Goal: Task Accomplishment & Management: Manage account settings

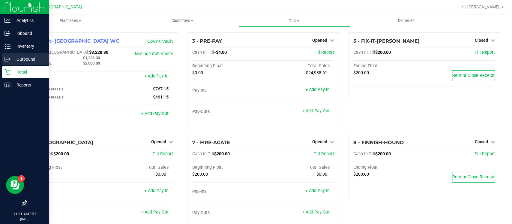
click at [24, 60] on p "Outbound" at bounding box center [28, 58] width 36 height 7
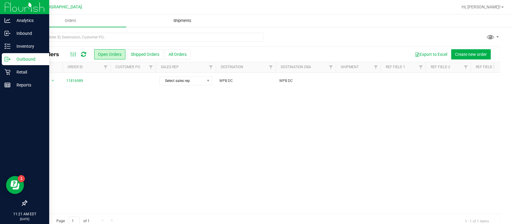
click at [172, 19] on span "Shipments" at bounding box center [182, 20] width 34 height 5
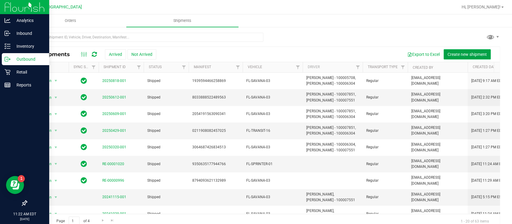
click at [467, 54] on span "Create new shipment" at bounding box center [467, 54] width 39 height 5
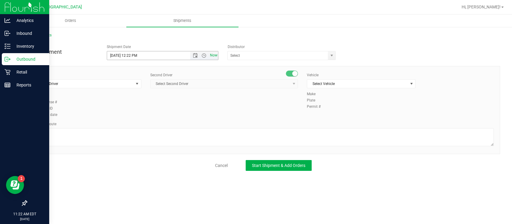
click at [217, 54] on span "Now" at bounding box center [213, 55] width 10 height 9
click at [203, 56] on span "Open the time view" at bounding box center [204, 55] width 5 height 5
click at [236, 76] on div "Second Driver" at bounding box center [224, 74] width 148 height 5
click at [194, 57] on span "Open the date view" at bounding box center [195, 55] width 5 height 5
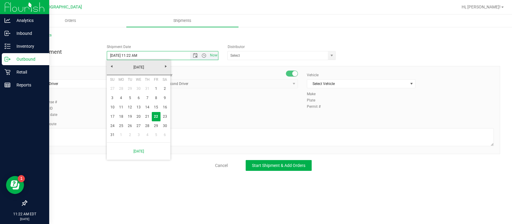
click at [204, 59] on span "Now" at bounding box center [204, 55] width 28 height 8
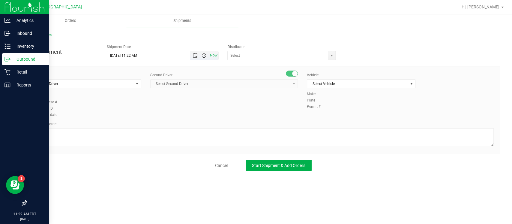
click at [204, 53] on span "Open the time view" at bounding box center [204, 55] width 5 height 5
click at [239, 96] on div "Driver Select Driver Select Driver [PERSON_NAME] - 100006559 [PERSON_NAME] - 10…" at bounding box center [263, 95] width 470 height 46
click at [121, 85] on span "Select Driver" at bounding box center [83, 83] width 100 height 8
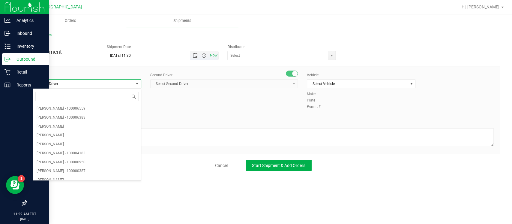
click at [170, 56] on input "[DATE] 11:30" at bounding box center [153, 55] width 93 height 8
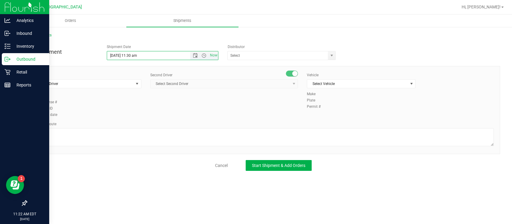
type input "[DATE] 11:30 AM"
click at [90, 56] on div "New Shipment Shipment Date [DATE] 11:30 AM Now Distributor 374 LABS LLC AccuSci…" at bounding box center [263, 50] width 483 height 19
click at [332, 58] on span "select" at bounding box center [331, 55] width 5 height 5
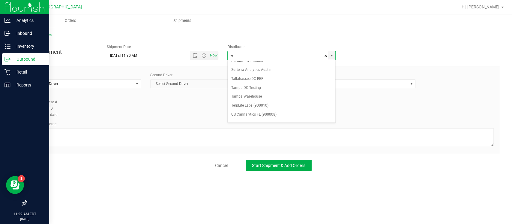
scroll to position [232, 0]
click at [261, 118] on li "WPB DC" at bounding box center [282, 119] width 108 height 9
type input "WPB DC"
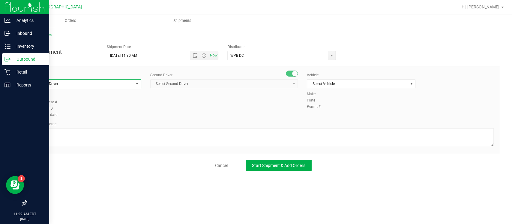
click at [112, 83] on span "Select Driver" at bounding box center [83, 83] width 100 height 8
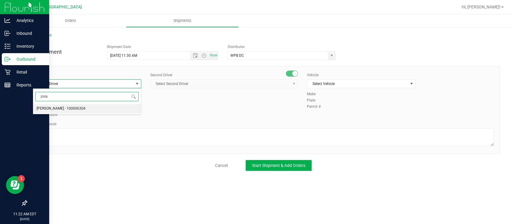
click at [89, 109] on li "[PERSON_NAME] - 100006304" at bounding box center [87, 108] width 108 height 9
type input "josa"
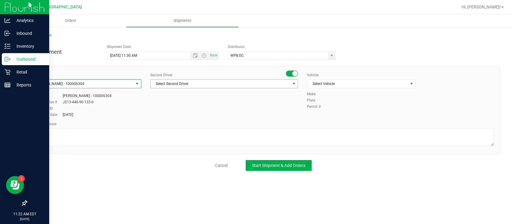
click at [192, 83] on span "Select Second Driver" at bounding box center [220, 83] width 139 height 8
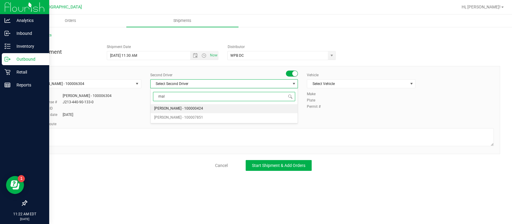
type input "mald"
click at [164, 110] on span "[PERSON_NAME] - 100007851" at bounding box center [178, 109] width 49 height 8
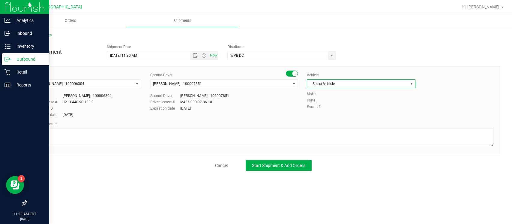
click at [341, 82] on span "Select Vehicle" at bounding box center [357, 83] width 100 height 8
click at [329, 118] on li "FL-SAVANA-03" at bounding box center [361, 121] width 108 height 9
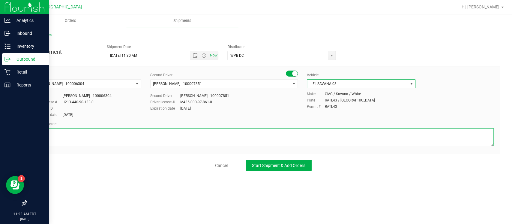
click at [174, 136] on textarea at bounding box center [263, 137] width 461 height 18
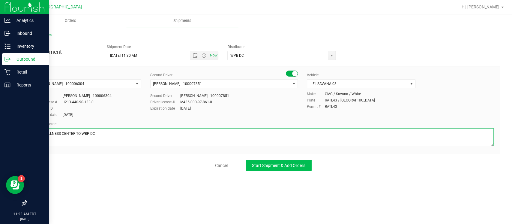
type textarea "MIB WELLNESS CENTER TO WBP DC"
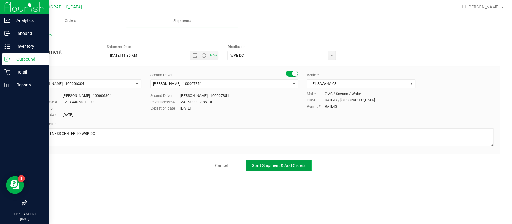
click at [290, 163] on span "Start Shipment & Add Orders" at bounding box center [278, 165] width 53 height 5
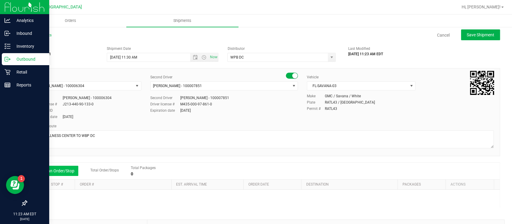
click at [57, 169] on button "Add an Order/Stop" at bounding box center [54, 171] width 47 height 10
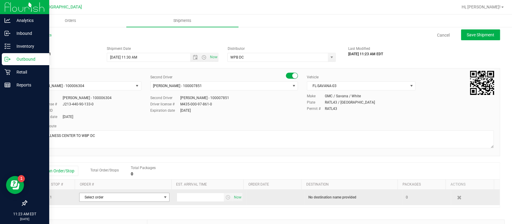
click at [145, 199] on span "Select order" at bounding box center [120, 197] width 82 height 8
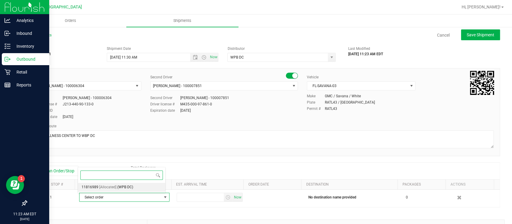
click at [129, 187] on span "(WPB DC)" at bounding box center [125, 187] width 16 height 8
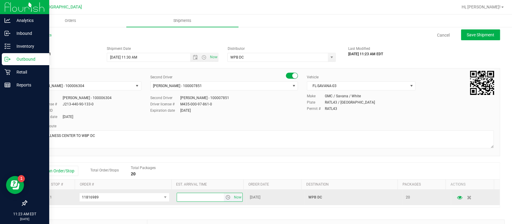
click at [199, 197] on input "text" at bounding box center [200, 197] width 47 height 8
type input "3:00 PM"
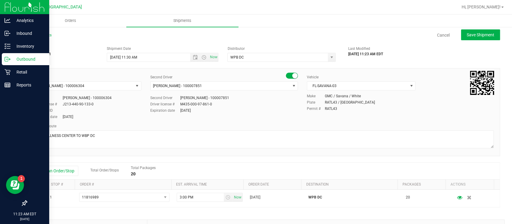
click at [232, 168] on div "Add an Order/Stop Total Order/Stops Total Packages 20" at bounding box center [263, 171] width 464 height 10
click at [467, 36] on span "Save Shipment" at bounding box center [481, 34] width 28 height 5
type input "[DATE] 3:30 PM"
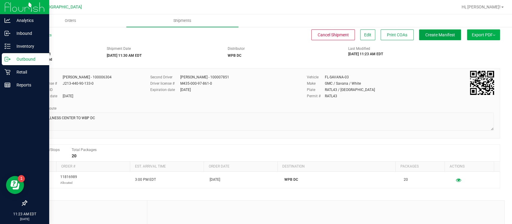
click at [440, 35] on span "Create Manifest" at bounding box center [440, 34] width 30 height 5
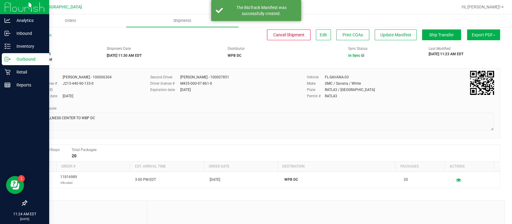
click at [475, 35] on button "Export PDF" at bounding box center [483, 34] width 33 height 11
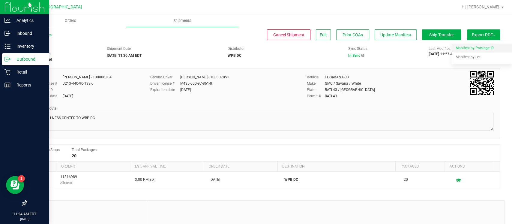
click at [465, 48] on span "Manifest by Package ID" at bounding box center [475, 48] width 38 height 4
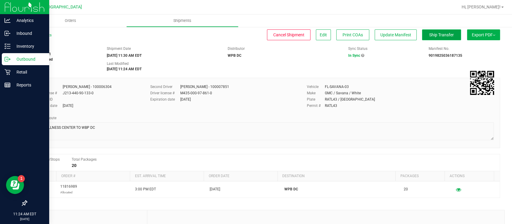
click at [422, 35] on button "Ship Transfer" at bounding box center [441, 34] width 39 height 11
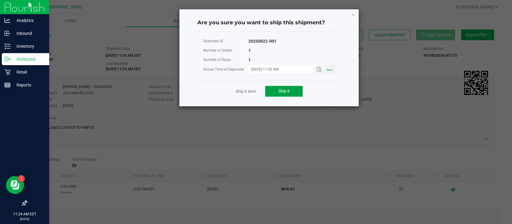
click at [287, 88] on span "Ship it" at bounding box center [283, 90] width 11 height 5
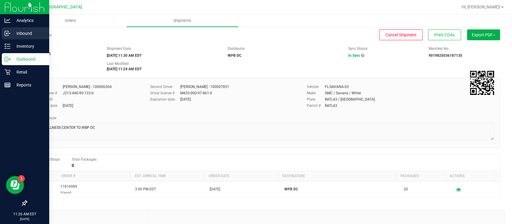
click at [19, 35] on p "Inbound" at bounding box center [28, 33] width 36 height 7
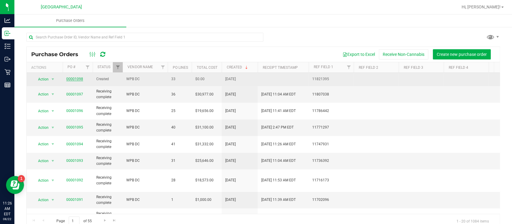
click at [72, 78] on link "00001098" at bounding box center [74, 79] width 17 height 4
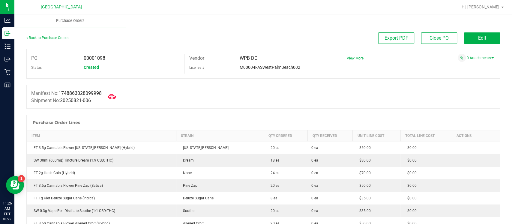
click at [112, 98] on icon at bounding box center [112, 97] width 8 height 8
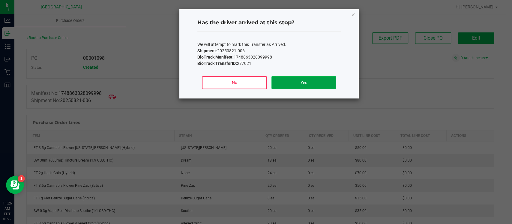
click at [301, 84] on button "Yes" at bounding box center [303, 82] width 64 height 13
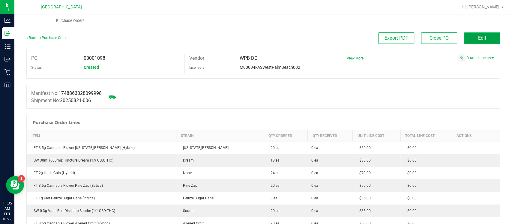
click at [467, 37] on button "Edit" at bounding box center [482, 37] width 36 height 11
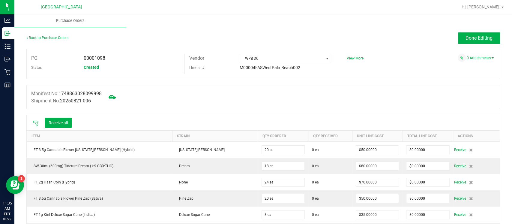
click at [35, 122] on icon at bounding box center [36, 123] width 6 height 6
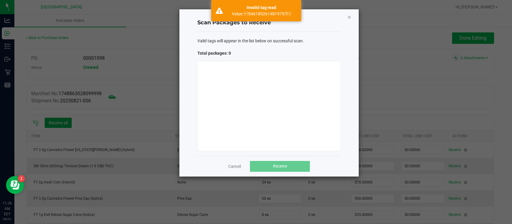
click at [349, 17] on icon "Close" at bounding box center [349, 16] width 4 height 7
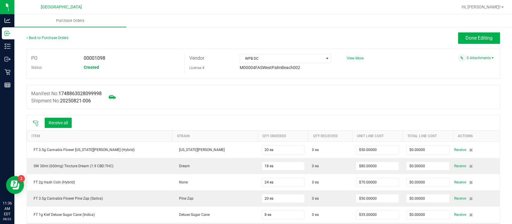
click at [107, 81] on div at bounding box center [263, 82] width 474 height 6
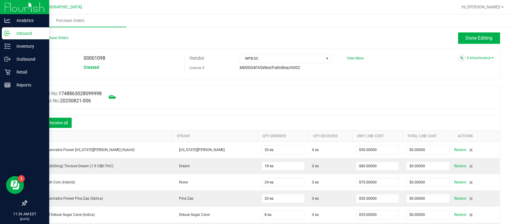
click at [12, 31] on p "Inbound" at bounding box center [28, 33] width 36 height 7
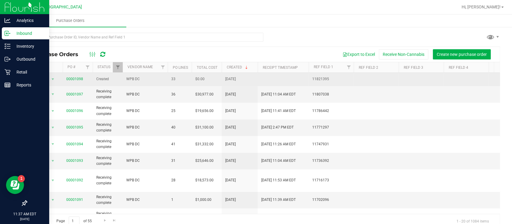
click at [74, 81] on span "00001098" at bounding box center [74, 79] width 17 height 6
click at [72, 77] on link "00001098" at bounding box center [74, 79] width 17 height 4
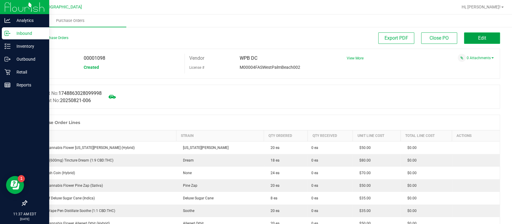
click at [481, 36] on button "Edit" at bounding box center [482, 37] width 36 height 11
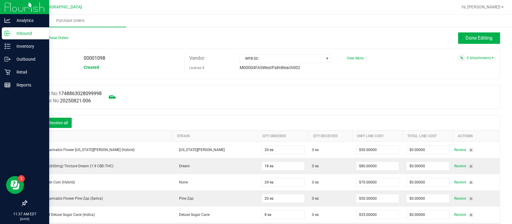
click at [34, 123] on icon at bounding box center [36, 123] width 6 height 6
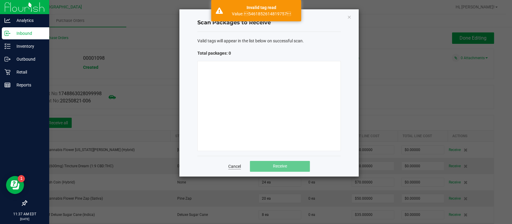
click at [238, 165] on link "Cancel" at bounding box center [234, 166] width 13 height 6
